Goal: Transaction & Acquisition: Book appointment/travel/reservation

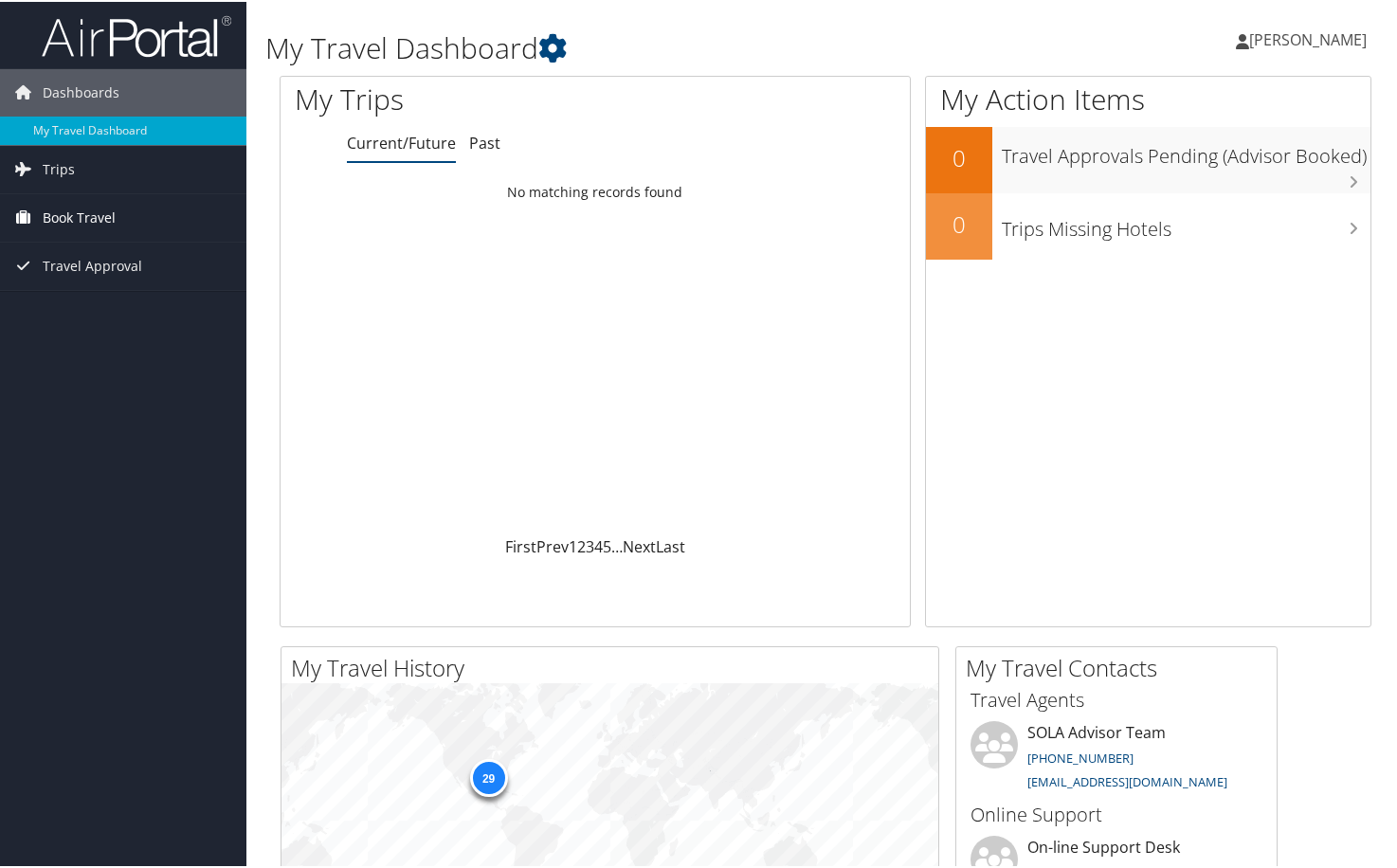
click at [90, 217] on span "Book Travel" at bounding box center [78, 216] width 73 height 47
click at [132, 284] on link "Book/Manage Online Trips" at bounding box center [123, 281] width 247 height 28
drag, startPoint x: 1284, startPoint y: 40, endPoint x: 1337, endPoint y: 37, distance: 53.1
click at [1285, 40] on span "[PERSON_NAME]" at bounding box center [1308, 38] width 118 height 21
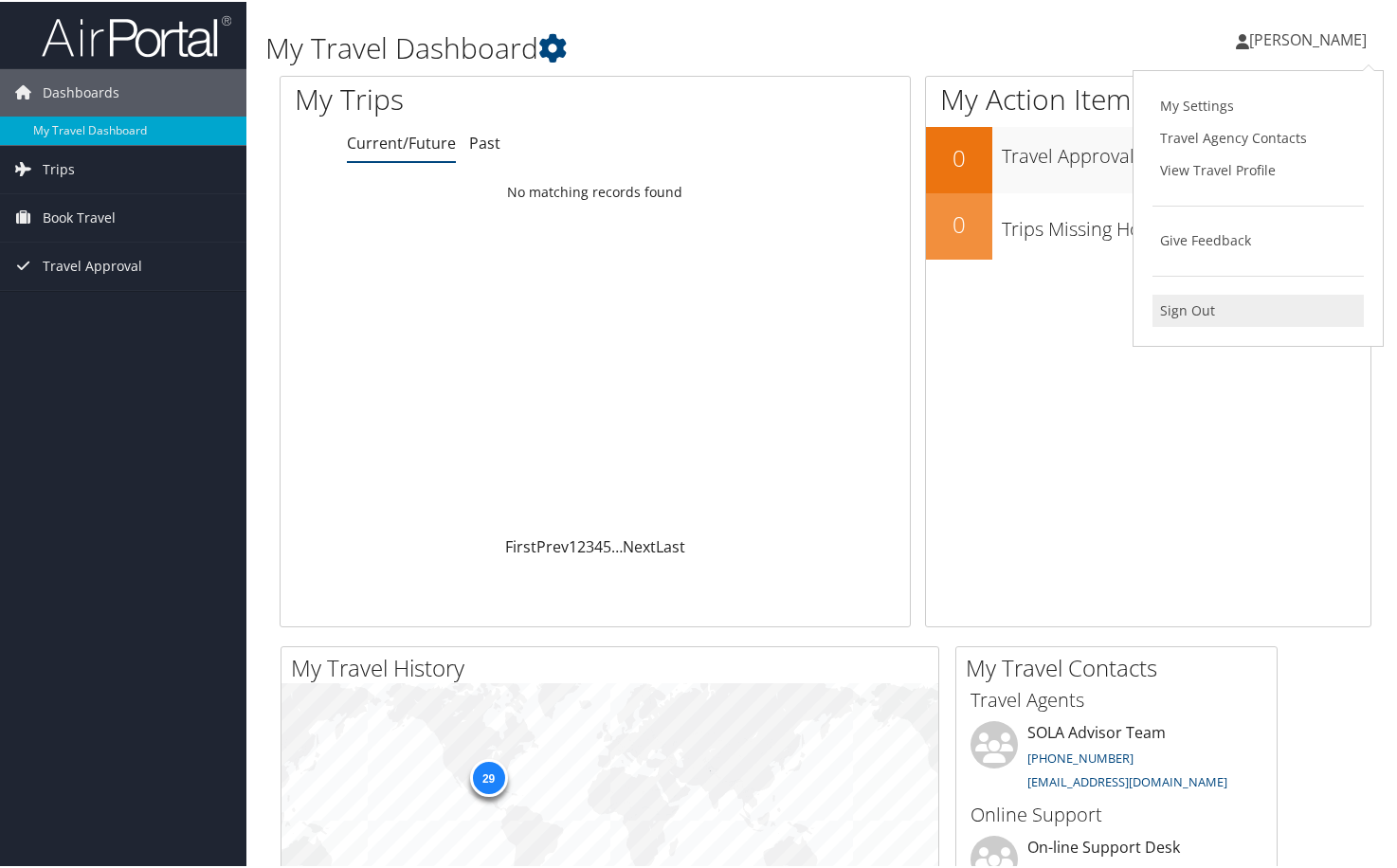
click at [1198, 323] on link "Sign Out" at bounding box center [1258, 308] width 212 height 32
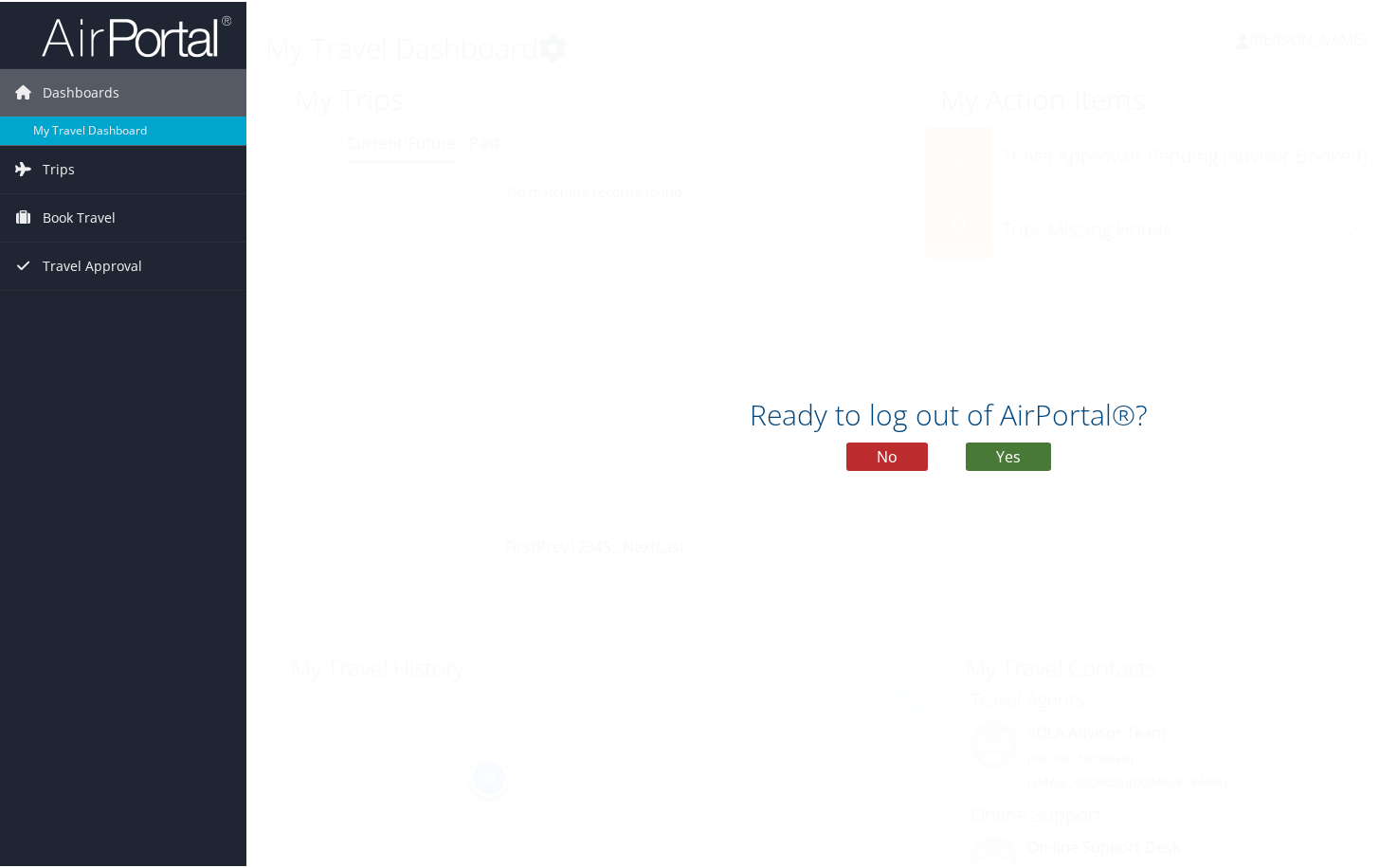
click at [1031, 447] on button "Yes" at bounding box center [1008, 454] width 85 height 28
